Goal: Information Seeking & Learning: Learn about a topic

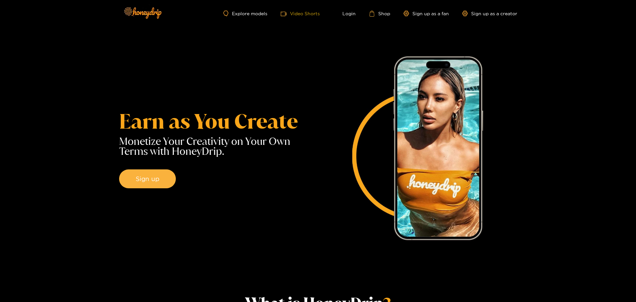
click at [289, 15] on span "video-camera" at bounding box center [285, 14] width 9 height 6
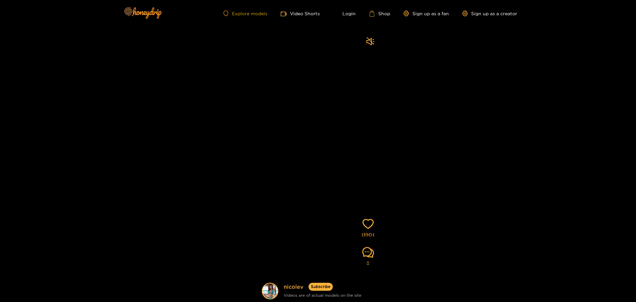
click at [263, 15] on link "Explore models" at bounding box center [245, 14] width 44 height 6
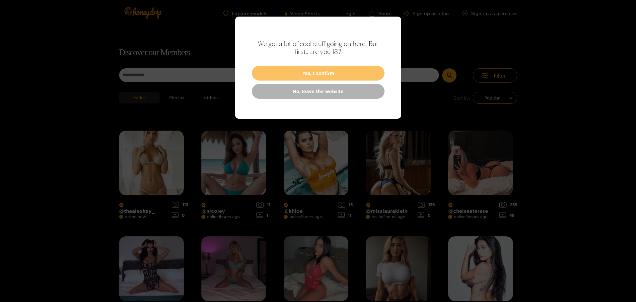
click at [316, 67] on button "Yes, I confirm" at bounding box center [318, 73] width 133 height 15
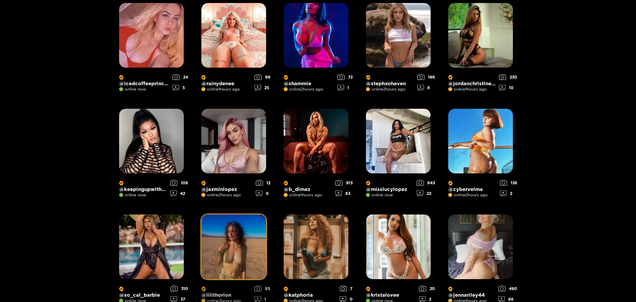
scroll to position [447, 0]
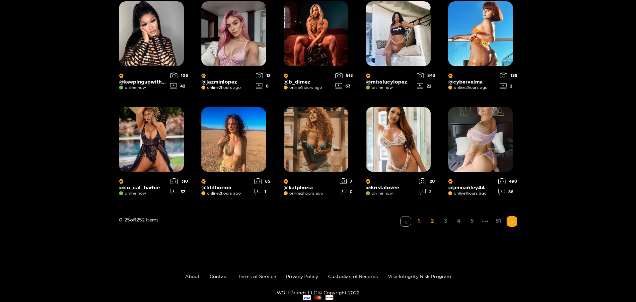
click at [427, 216] on link "2" at bounding box center [432, 221] width 11 height 10
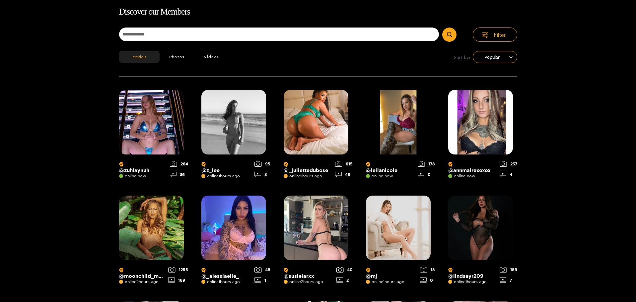
scroll to position [0, 0]
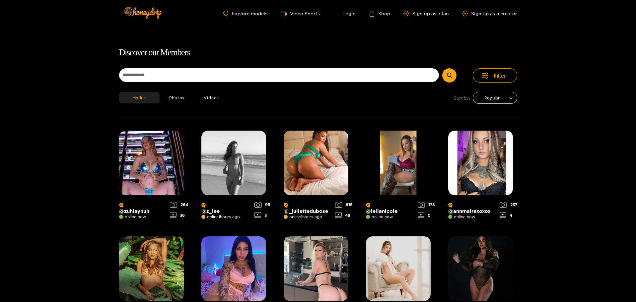
click at [483, 93] on span "Popular" at bounding box center [495, 98] width 35 height 10
click at [479, 108] on div "Latest" at bounding box center [482, 108] width 36 height 7
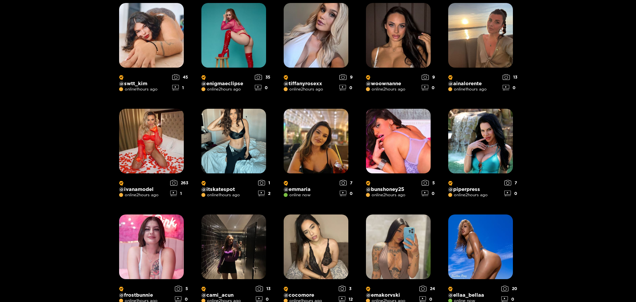
scroll to position [447, 0]
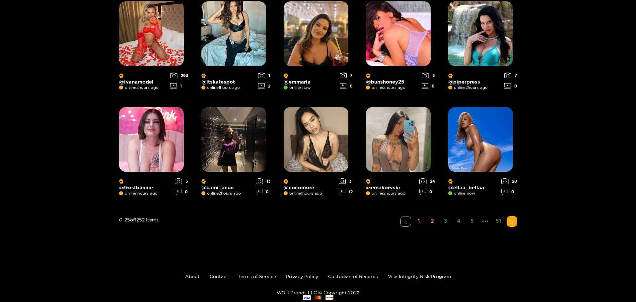
click at [427, 216] on link "2" at bounding box center [432, 221] width 11 height 10
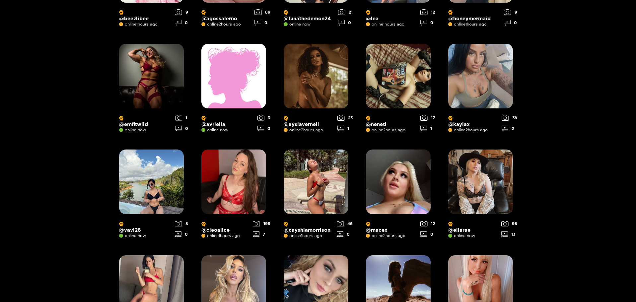
scroll to position [431, 0]
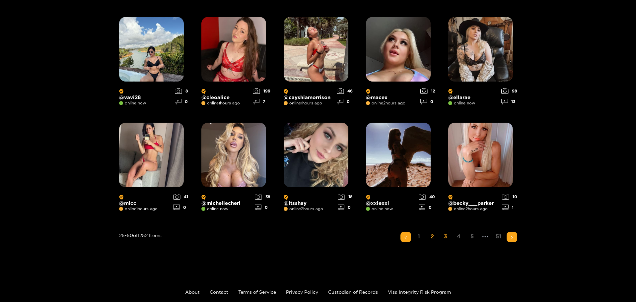
click at [440, 232] on link "3" at bounding box center [445, 237] width 11 height 10
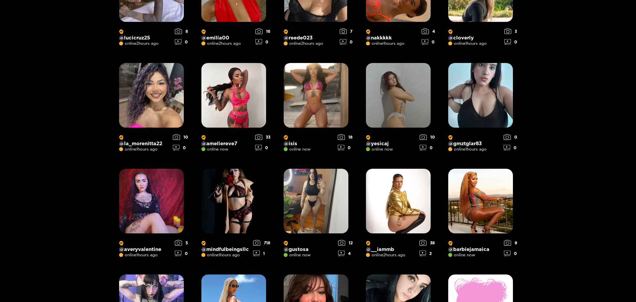
scroll to position [0, 0]
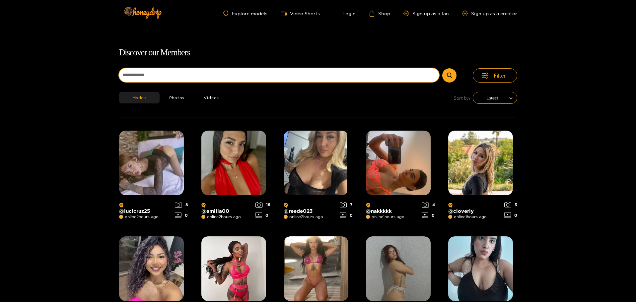
click at [227, 72] on input at bounding box center [279, 75] width 320 height 14
type input "***"
click at [442, 68] on button "submit" at bounding box center [449, 75] width 14 height 14
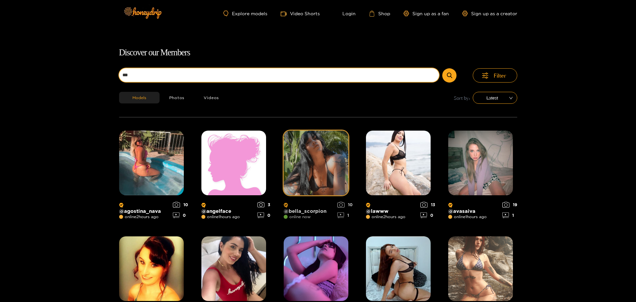
scroll to position [41, 0]
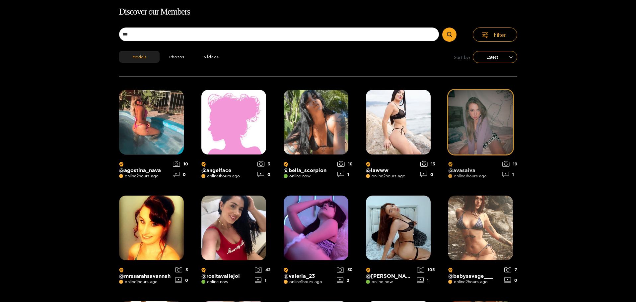
click at [458, 155] on div "@ avasaiva online 1 hours ago 19 1" at bounding box center [482, 169] width 69 height 28
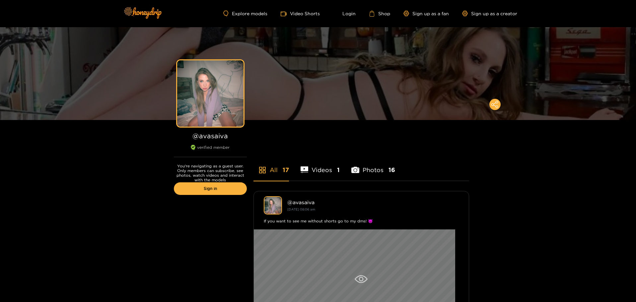
scroll to position [66, 0]
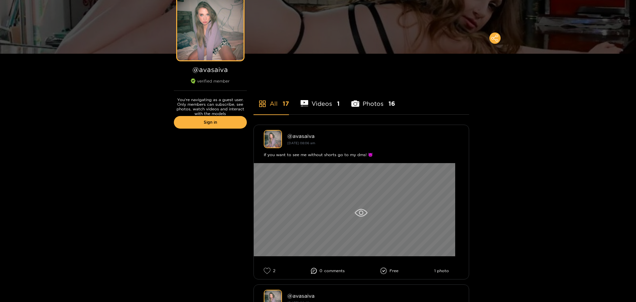
click at [354, 191] on div at bounding box center [361, 213] width 215 height 100
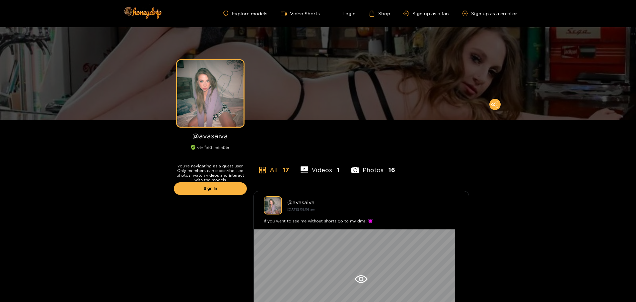
scroll to position [33, 0]
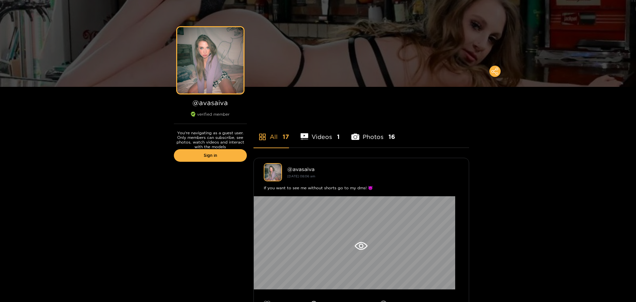
click at [325, 126] on li "Videos 1" at bounding box center [320, 133] width 39 height 30
